Goal: Task Accomplishment & Management: Use online tool/utility

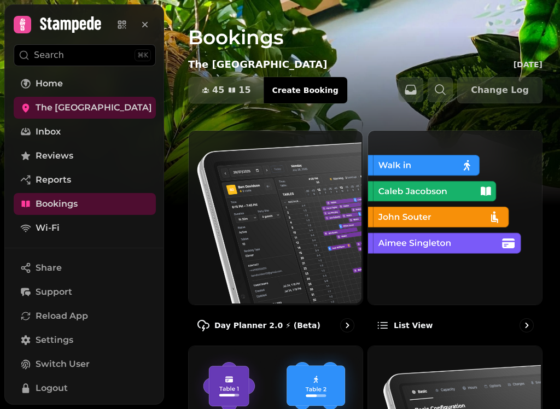
click at [304, 327] on p "Day Planner 2.0 ⚡ (Beta)" at bounding box center [267, 325] width 106 height 11
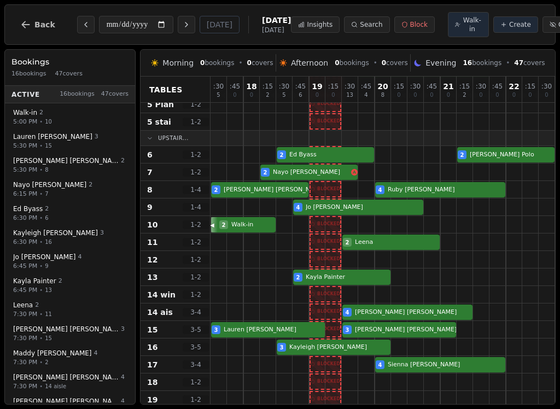
scroll to position [92, 0]
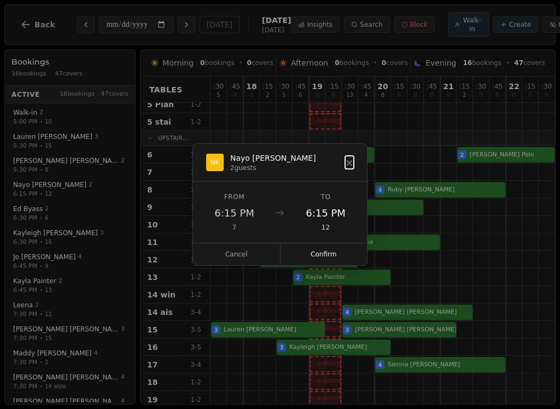
click at [324, 253] on button "Confirm" at bounding box center [324, 254] width 87 height 22
